Goal: Information Seeking & Learning: Learn about a topic

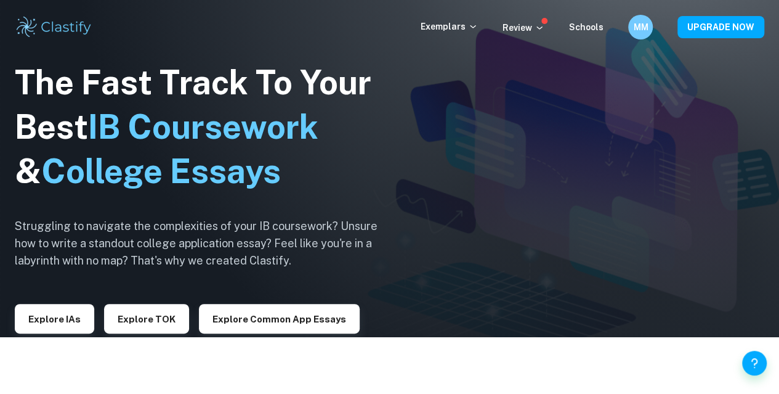
scroll to position [58, 0]
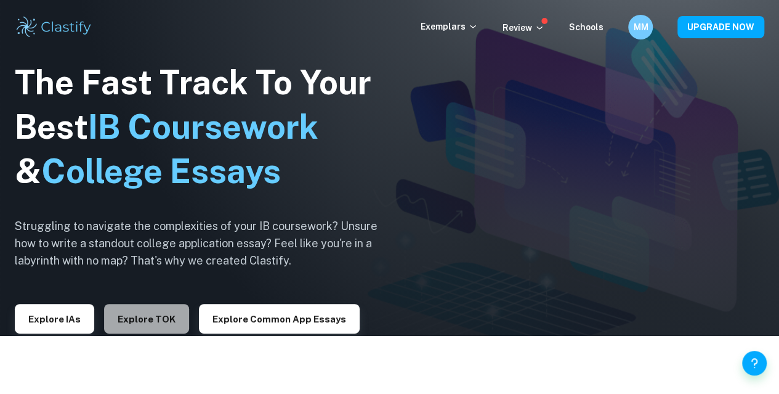
click at [138, 324] on button "Explore TOK" at bounding box center [146, 319] width 85 height 30
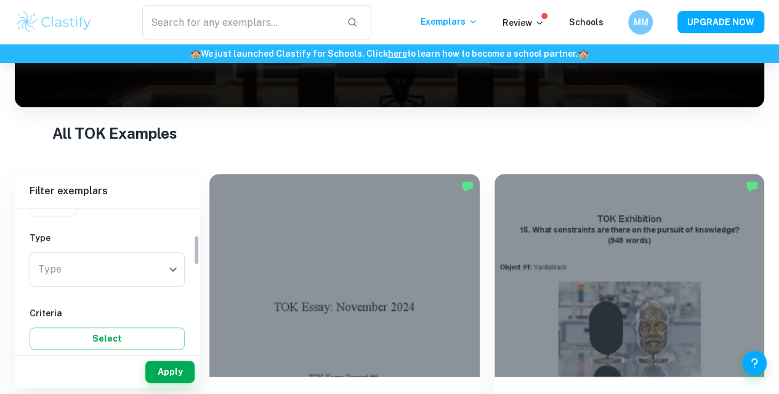
scroll to position [119, 0]
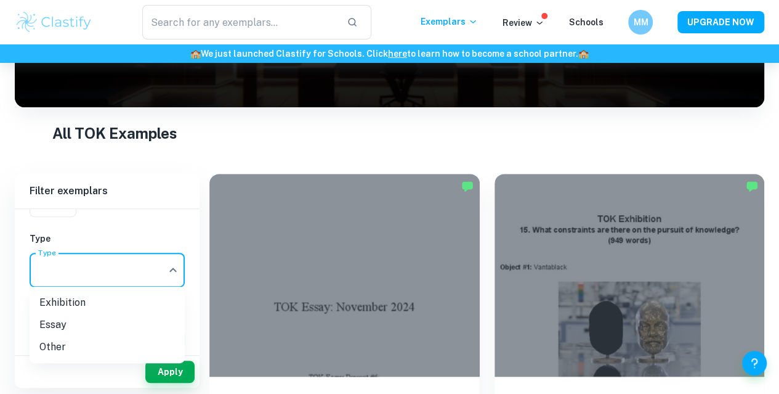
click at [88, 275] on body "We value your privacy We use cookies to enhance your browsing experience, serve…" at bounding box center [389, 79] width 779 height 394
click at [80, 320] on li "Essay" at bounding box center [107, 324] width 155 height 22
type input "Essay"
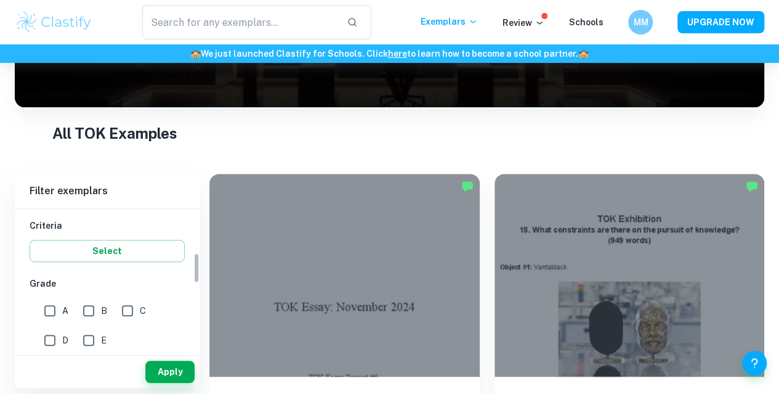
scroll to position [208, 0]
click at [44, 307] on input "A" at bounding box center [50, 309] width 25 height 25
checkbox input "true"
click at [177, 373] on button "Apply" at bounding box center [169, 371] width 49 height 22
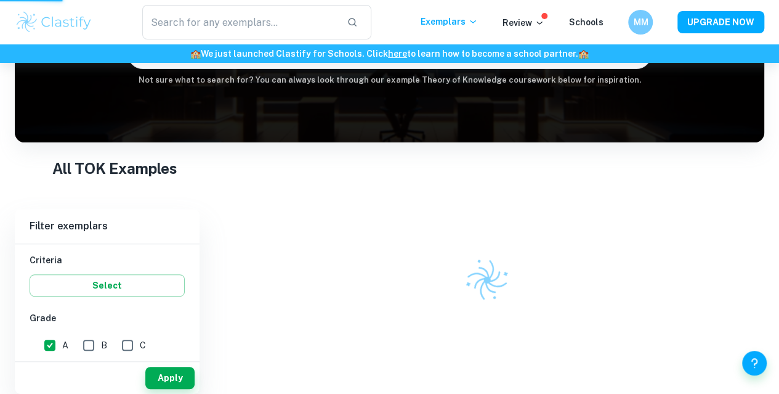
scroll to position [145, 0]
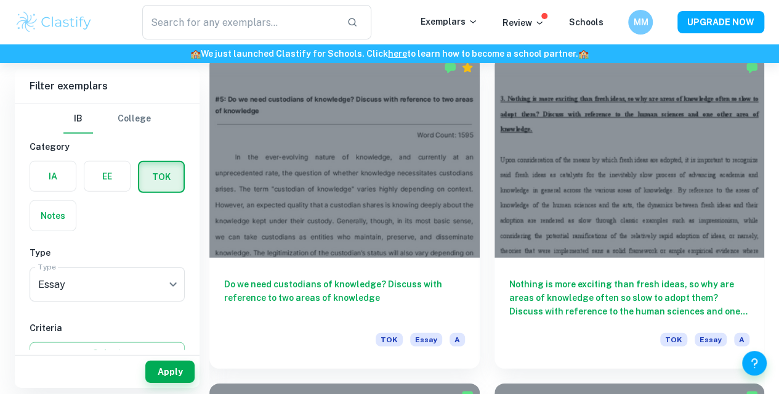
scroll to position [1674, 0]
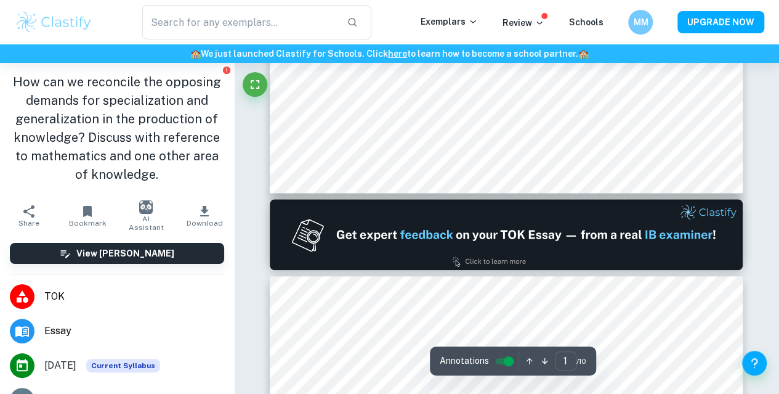
type input "2"
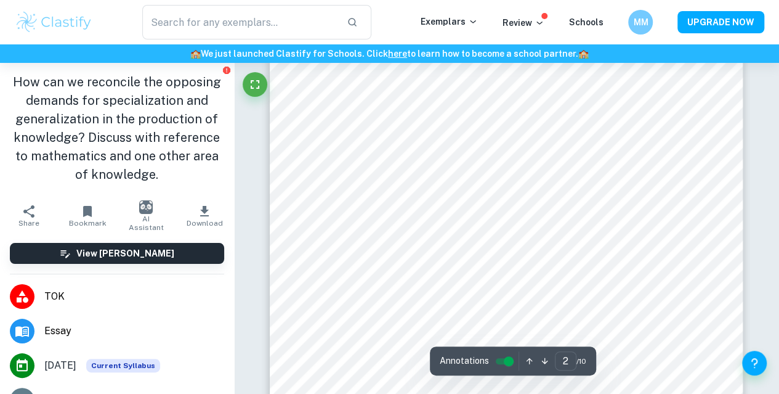
scroll to position [776, 0]
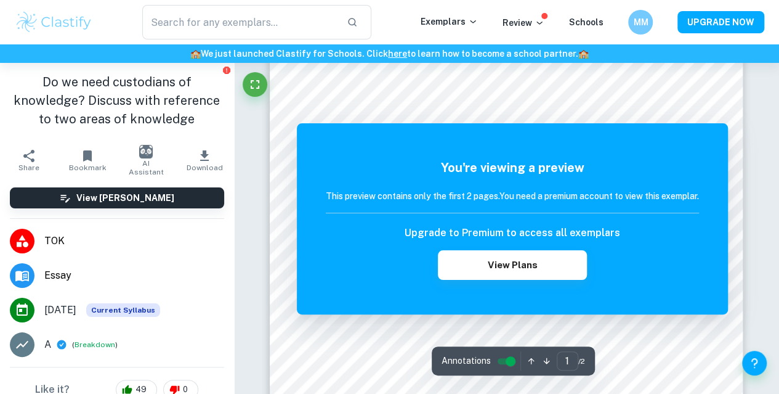
scroll to position [156, 0]
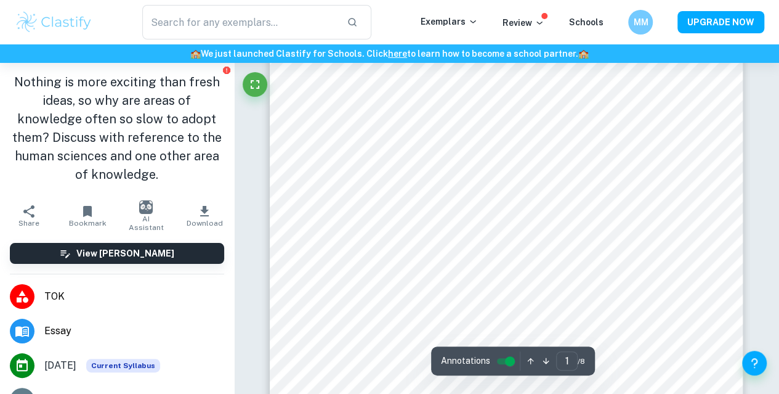
scroll to position [153, 0]
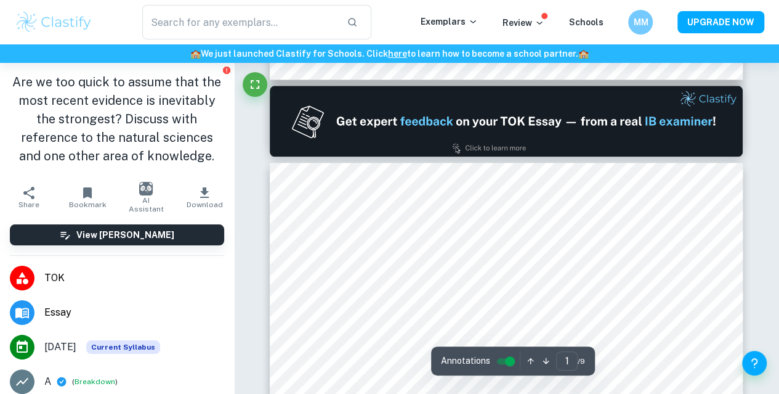
type input "2"
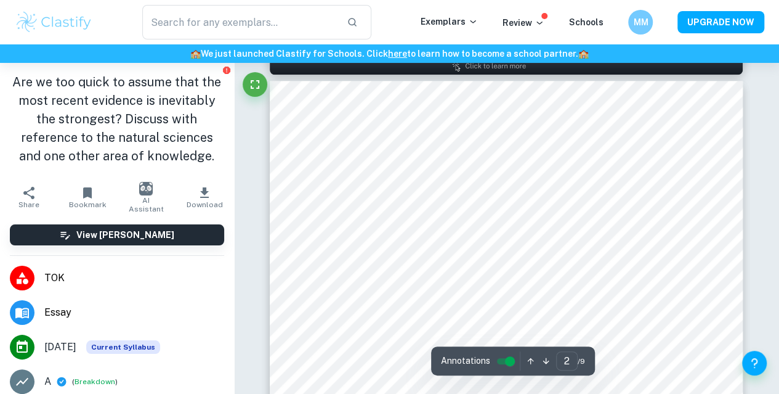
scroll to position [690, 0]
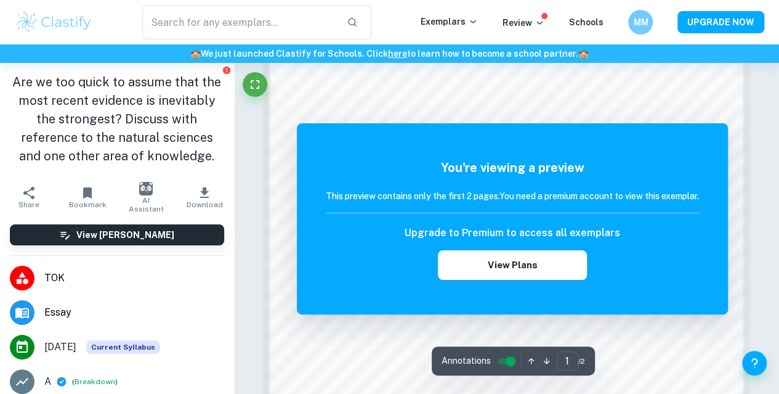
scroll to position [669, 0]
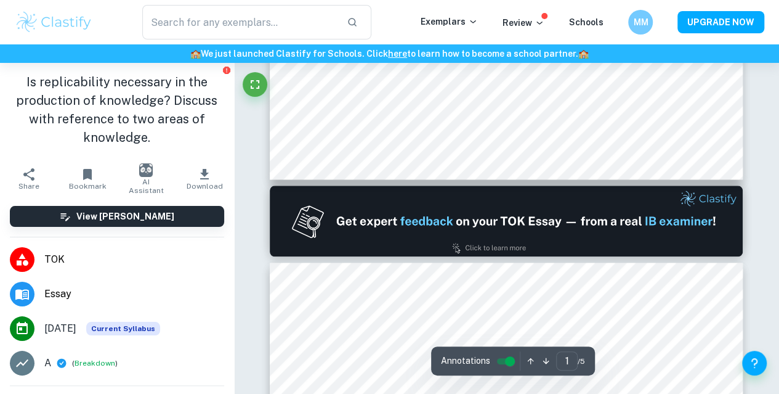
type input "2"
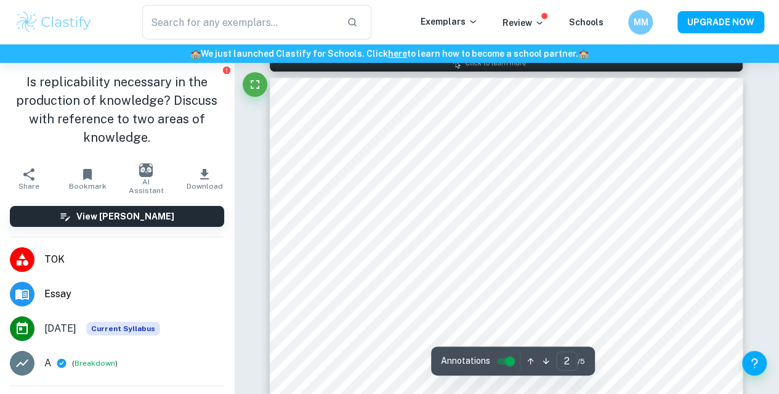
scroll to position [750, 0]
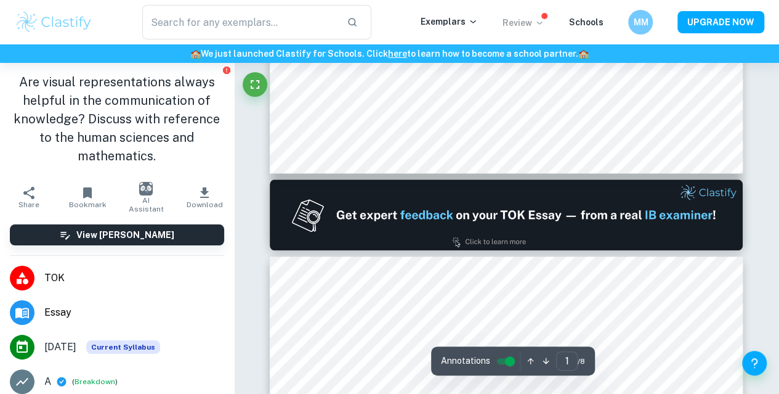
type input "2"
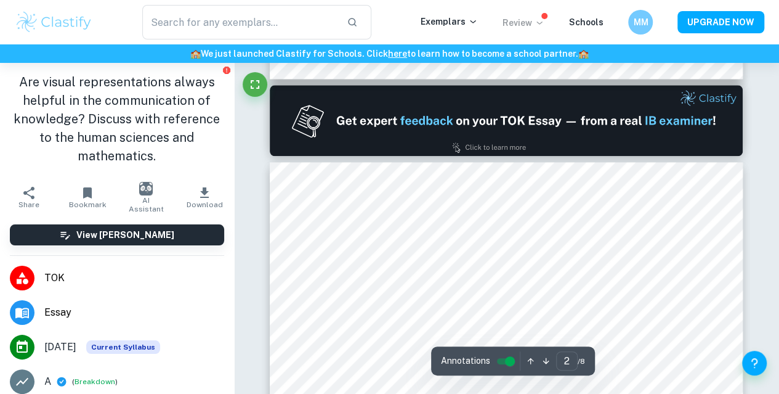
scroll to position [677, 0]
